Goal: Contribute content

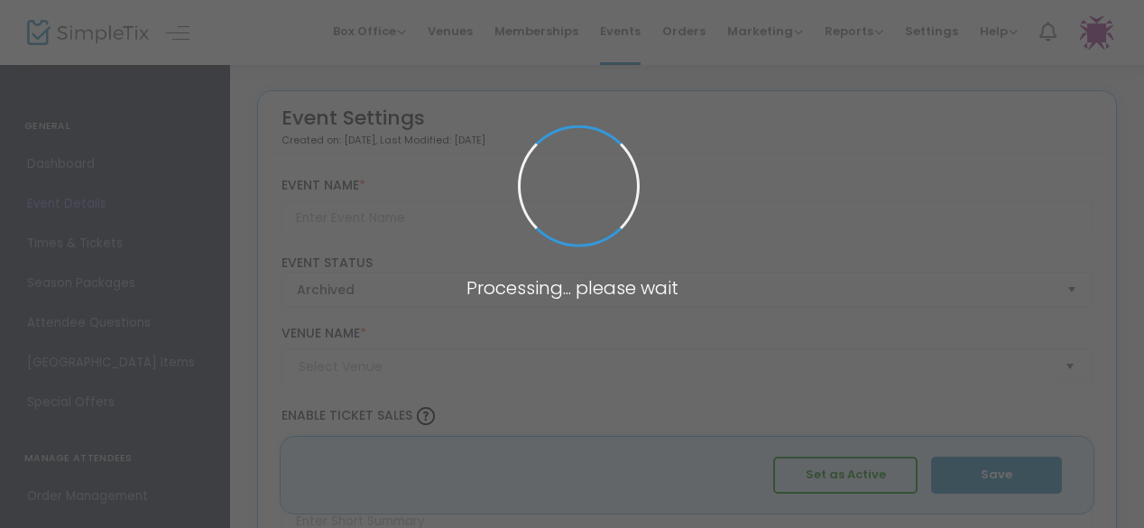
type input "Panel Conversation: Post Election Look Ahead"
type textarea "Expert panelists provide an insider’s look at the election results, the transit…"
type input "Register Now"
type input "[PERSON_NAME] and [PERSON_NAME] Capital [GEOGRAPHIC_DATA]"
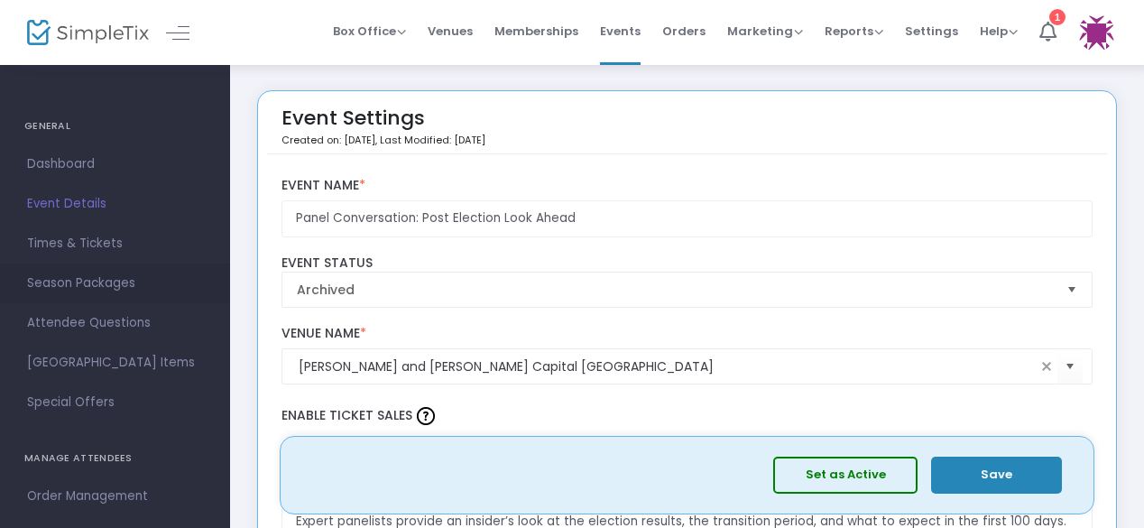
scroll to position [161, 0]
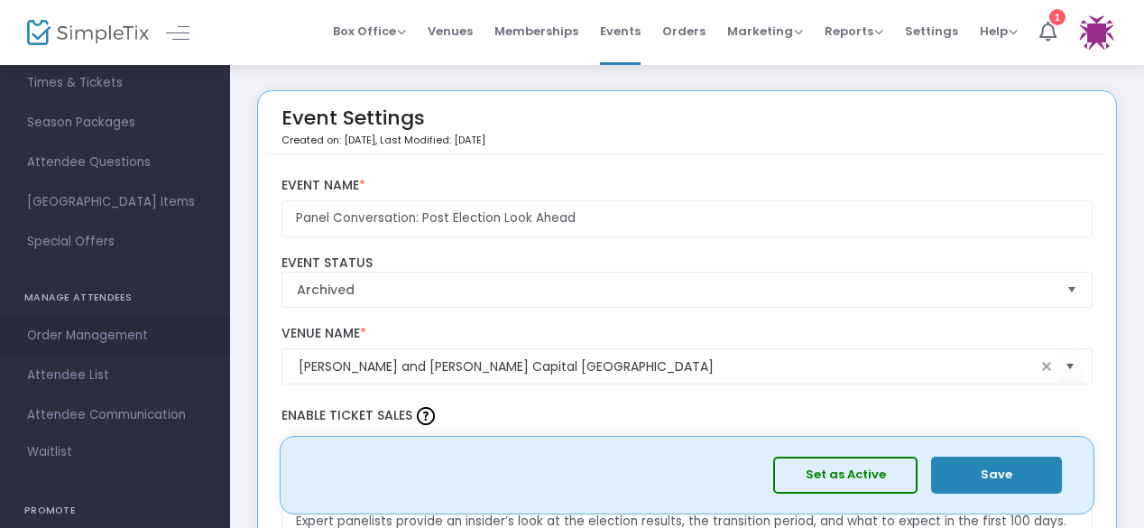
click at [66, 329] on span "Order Management" at bounding box center [115, 335] width 176 height 23
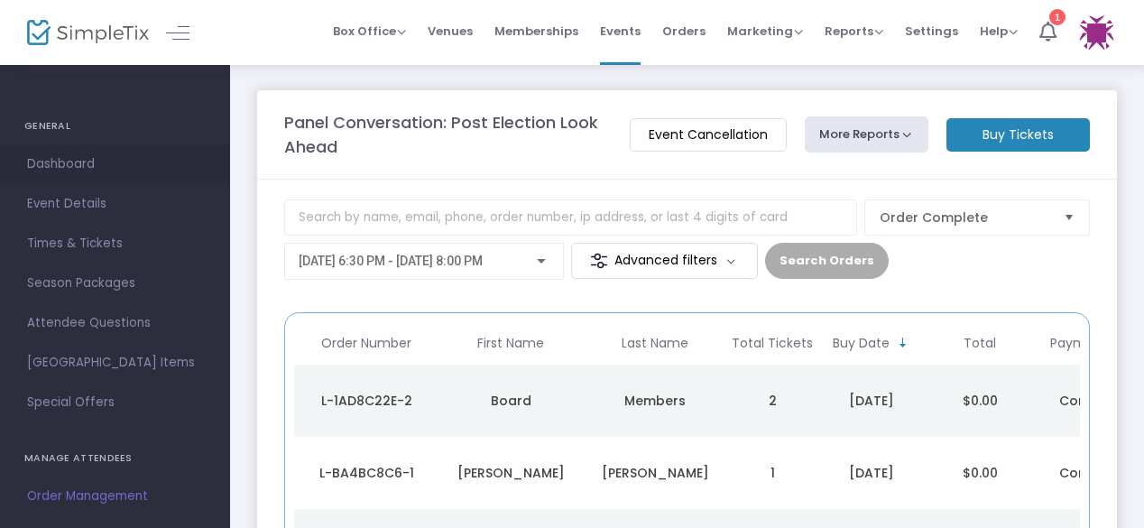
click at [76, 165] on span "Dashboard" at bounding box center [115, 163] width 176 height 23
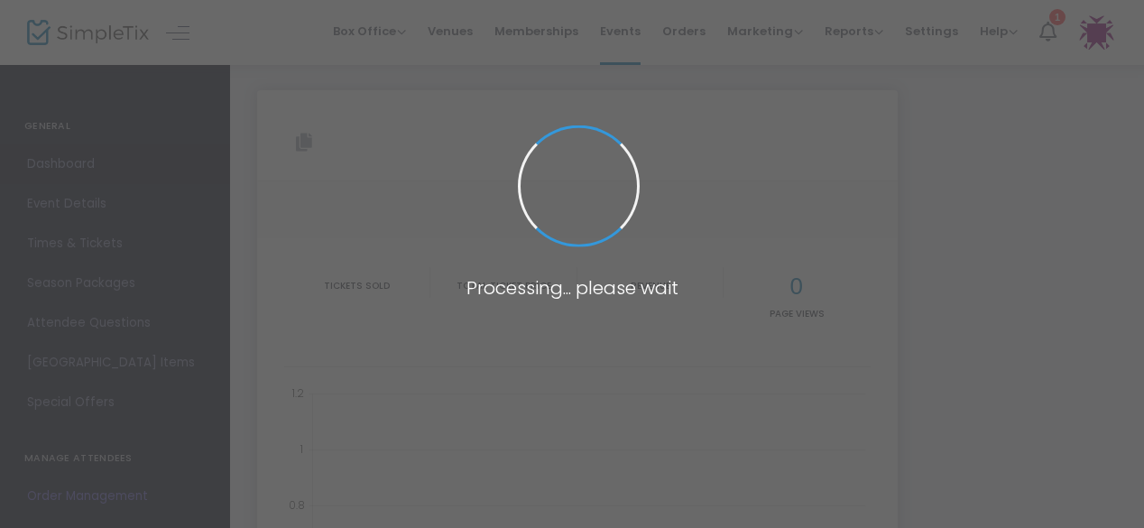
type input "[URL][DOMAIN_NAME]"
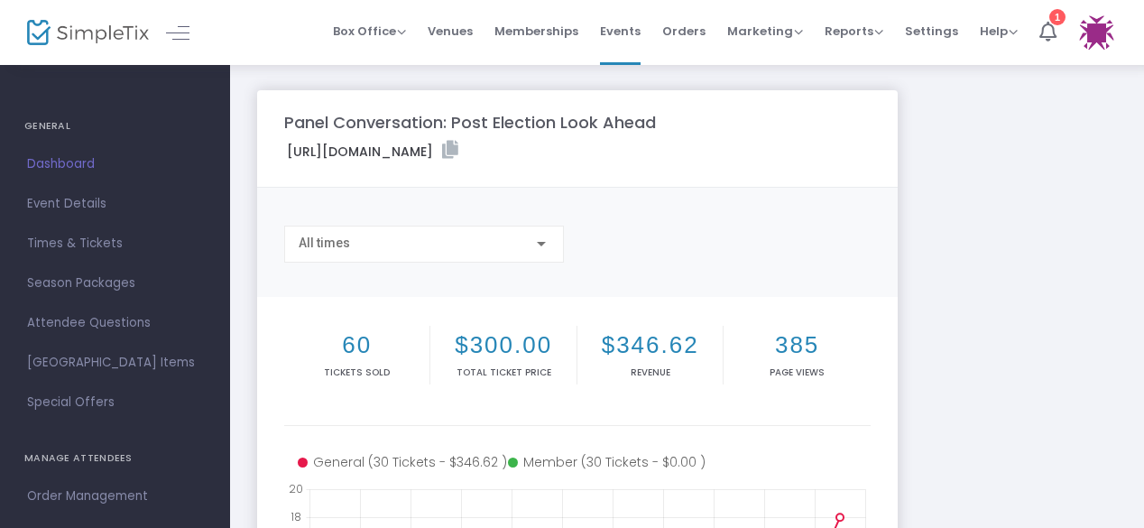
click at [74, 26] on img at bounding box center [88, 33] width 122 height 26
